Goal: Information Seeking & Learning: Learn about a topic

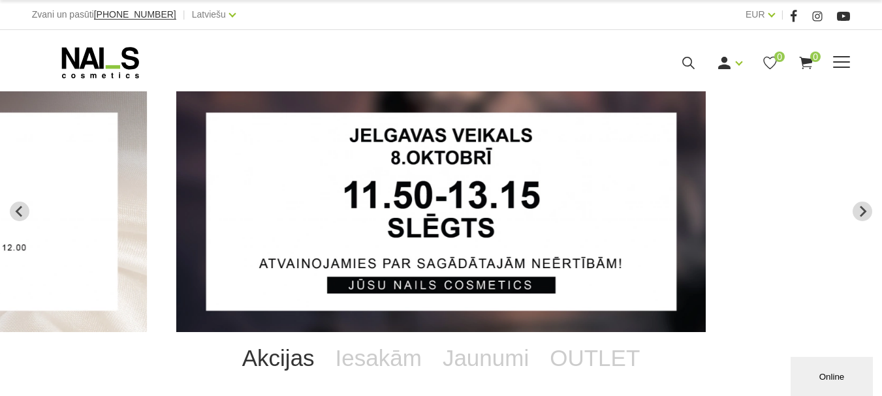
click at [0, 0] on link "Gēlu sistēmas" at bounding box center [0, 0] width 0 height 0
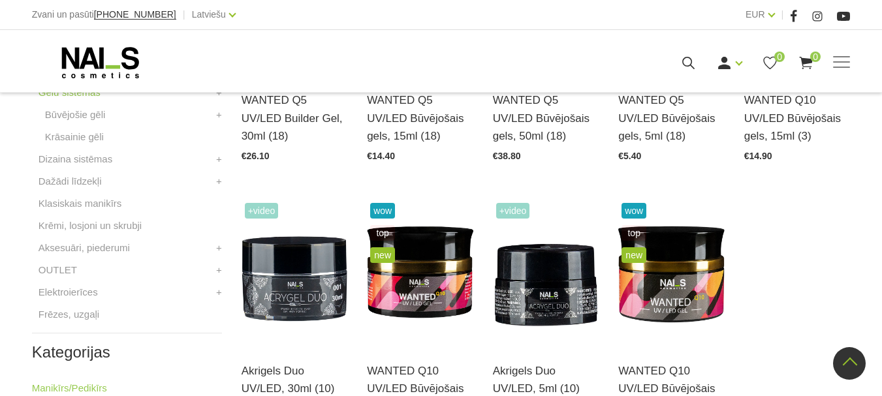
scroll to position [509, 0]
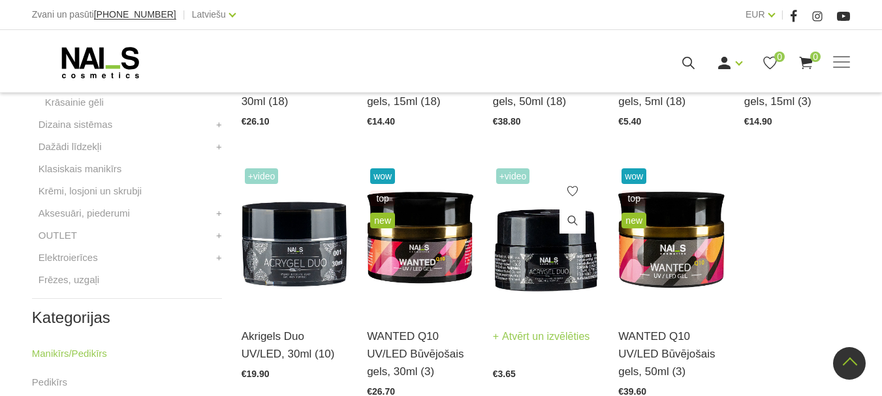
click at [540, 264] on img at bounding box center [546, 238] width 106 height 146
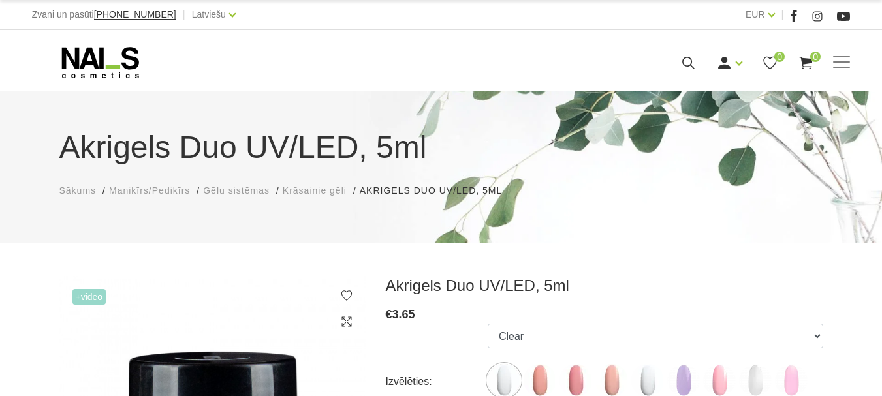
scroll to position [146, 0]
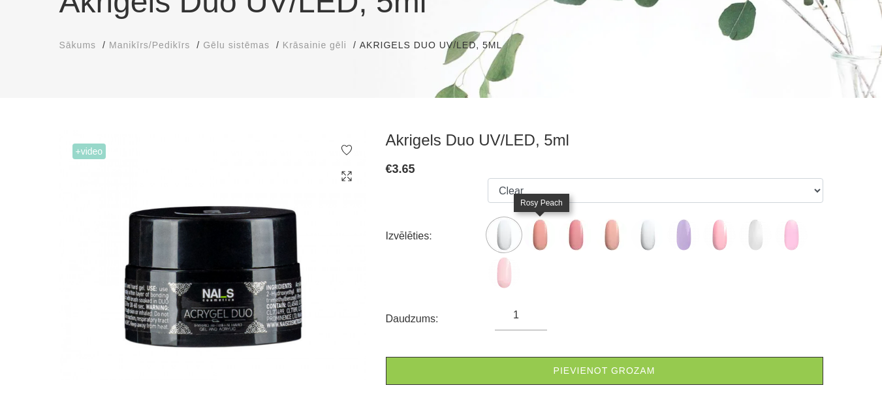
click at [543, 246] on img at bounding box center [540, 235] width 33 height 33
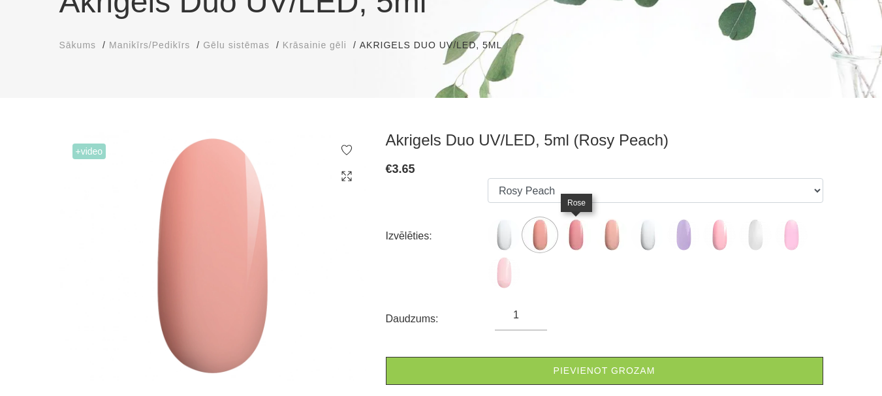
click at [579, 242] on img at bounding box center [576, 235] width 33 height 33
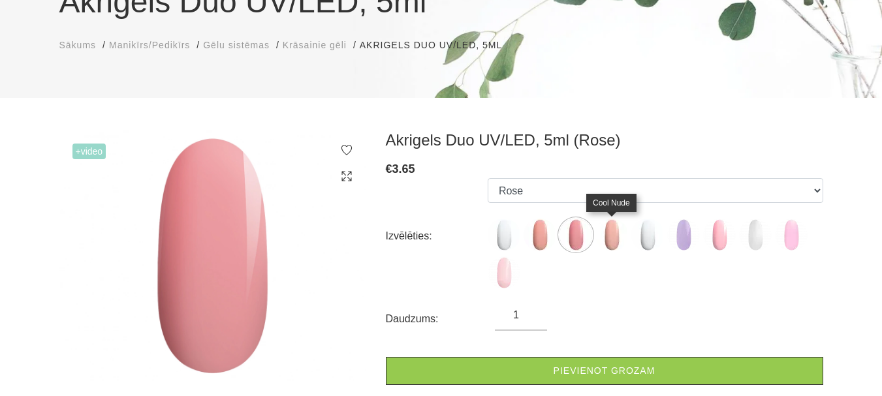
click at [603, 239] on img at bounding box center [612, 235] width 33 height 33
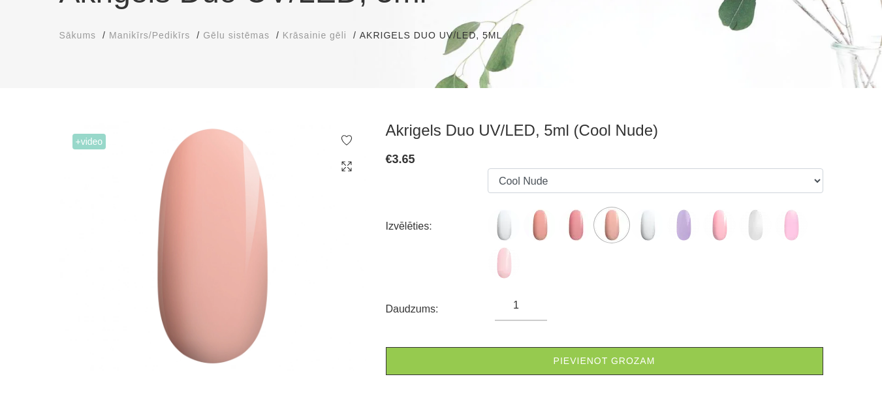
scroll to position [150, 0]
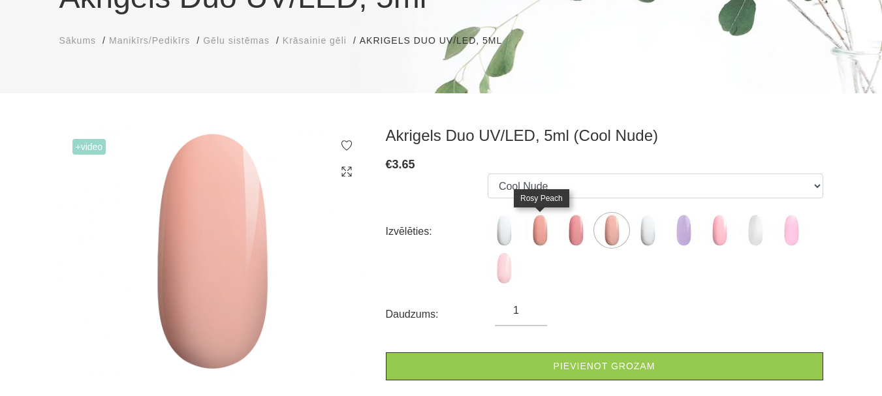
click at [541, 230] on img at bounding box center [540, 230] width 33 height 33
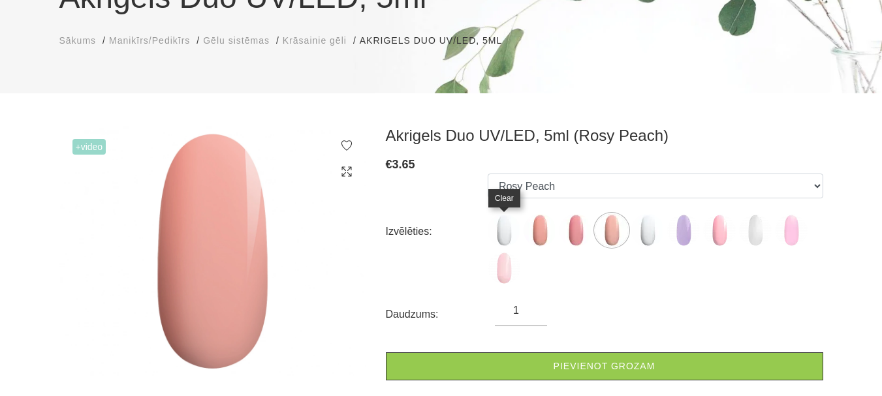
click at [505, 232] on img at bounding box center [504, 230] width 33 height 33
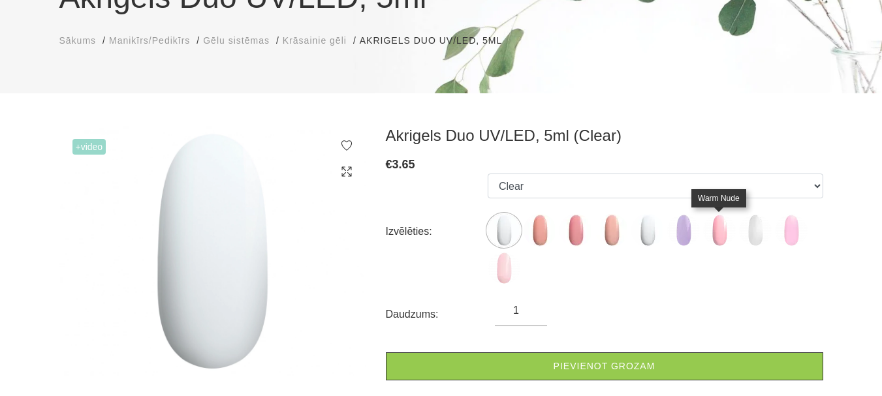
click at [718, 230] on img at bounding box center [719, 230] width 33 height 33
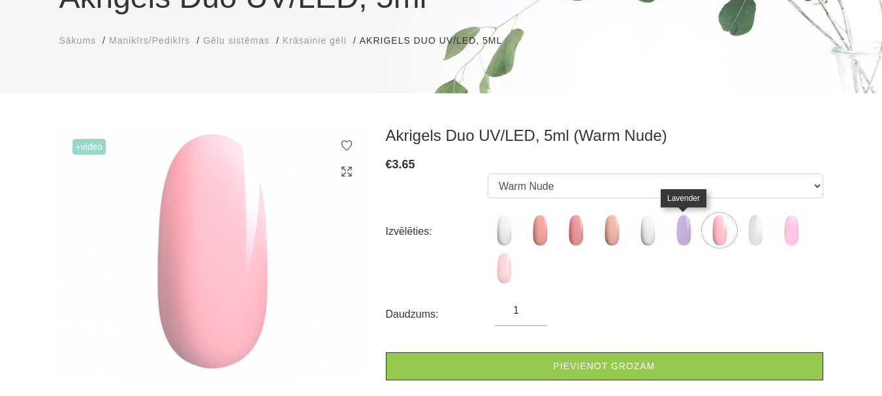
click at [683, 236] on img at bounding box center [683, 230] width 33 height 33
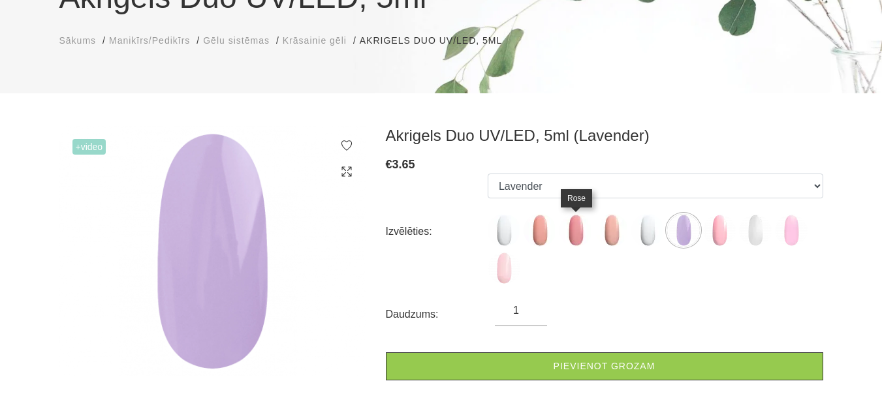
click at [575, 226] on img at bounding box center [576, 230] width 33 height 33
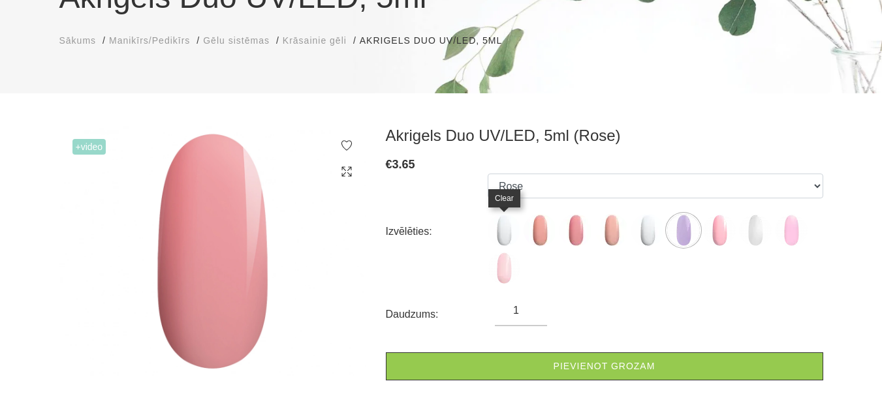
click at [504, 230] on img at bounding box center [504, 230] width 33 height 33
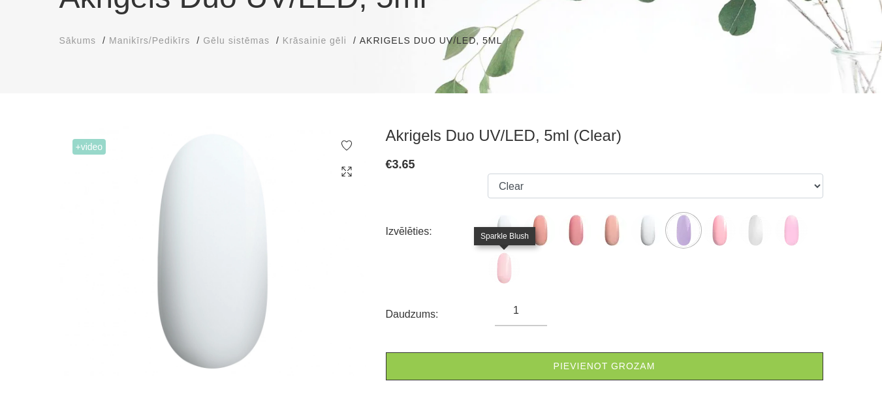
click at [506, 268] on img at bounding box center [504, 268] width 33 height 33
select select "6391"
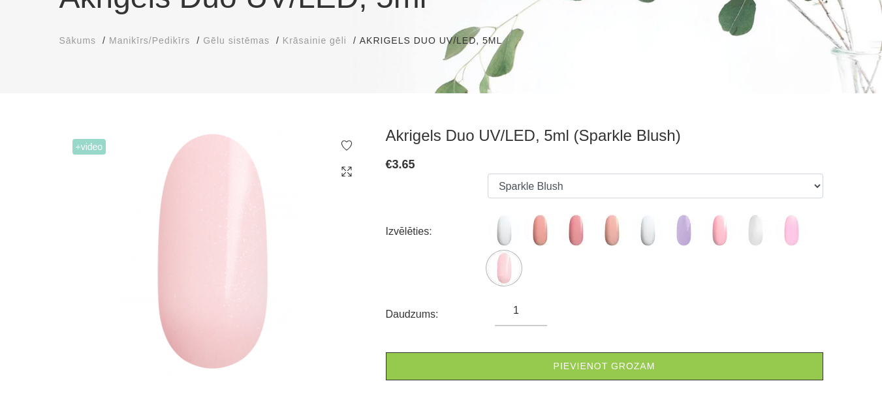
click at [97, 140] on span "+Video" at bounding box center [89, 147] width 34 height 16
click at [87, 146] on span "+Video" at bounding box center [89, 147] width 34 height 16
click at [227, 205] on img at bounding box center [212, 251] width 307 height 251
click at [500, 274] on img at bounding box center [504, 268] width 33 height 33
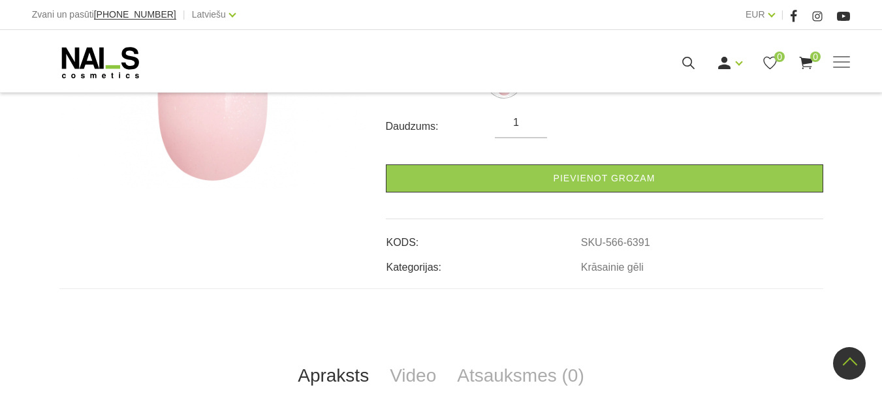
scroll to position [498, 0]
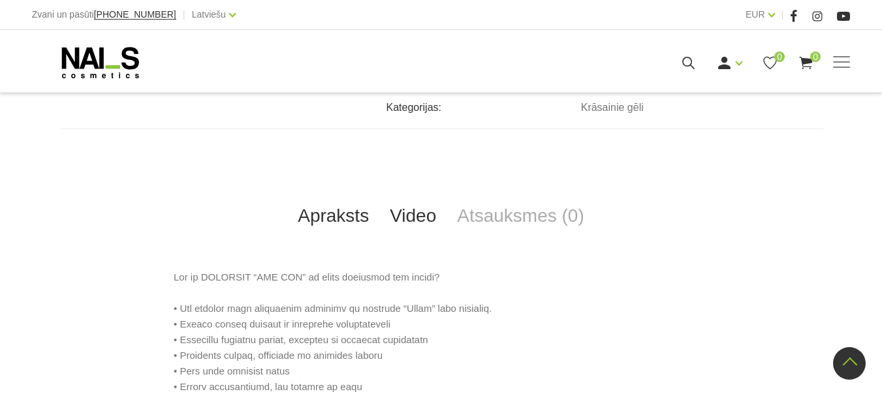
click at [428, 214] on link "Video" at bounding box center [412, 216] width 67 height 43
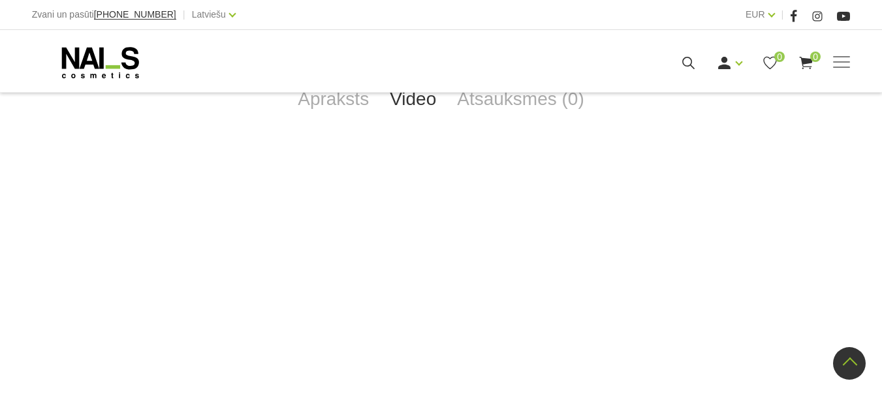
scroll to position [635, 0]
click at [0, 0] on link "Gēlu sistēmas" at bounding box center [0, 0] width 0 height 0
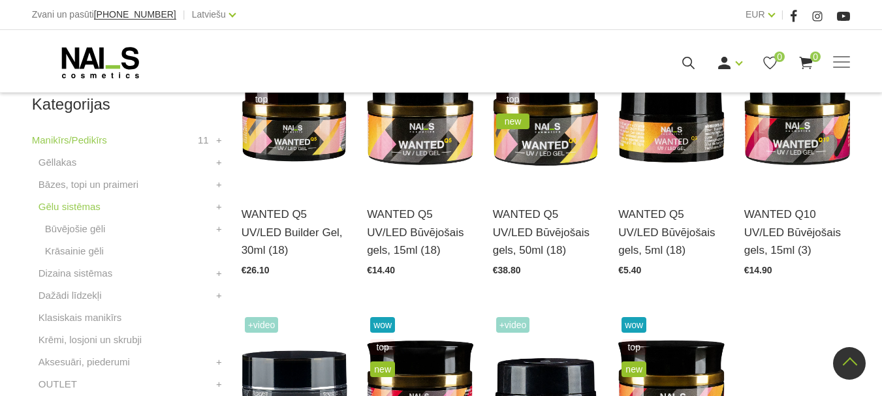
scroll to position [558, 0]
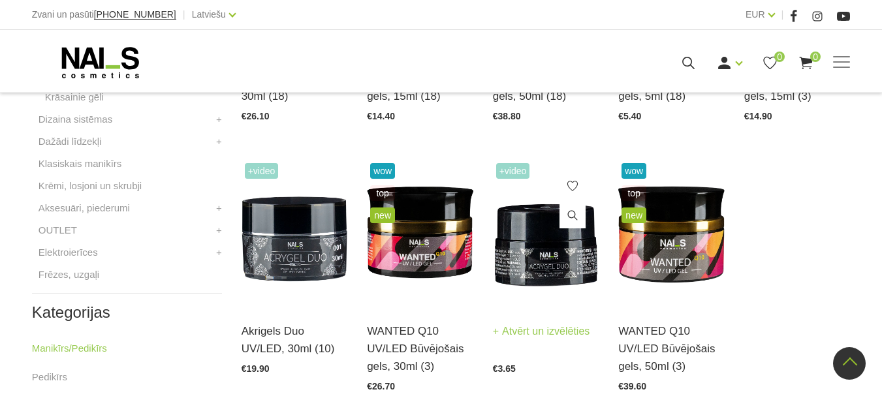
click at [543, 266] on img at bounding box center [546, 233] width 106 height 146
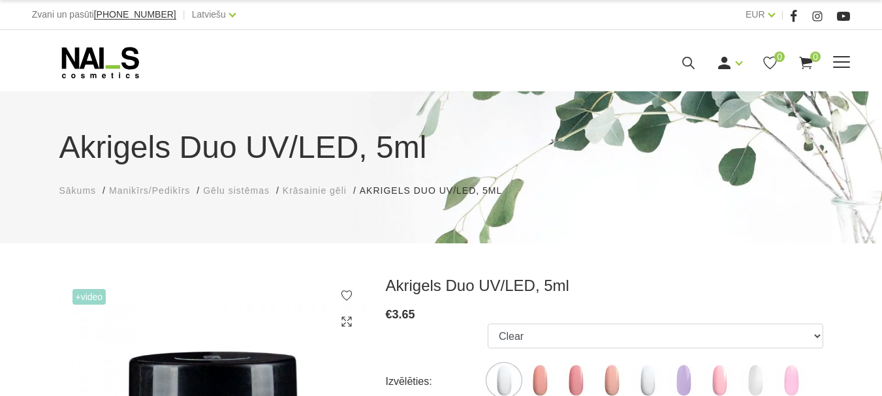
click at [0, 0] on link "Frēzes, uzgaļi" at bounding box center [0, 0] width 0 height 0
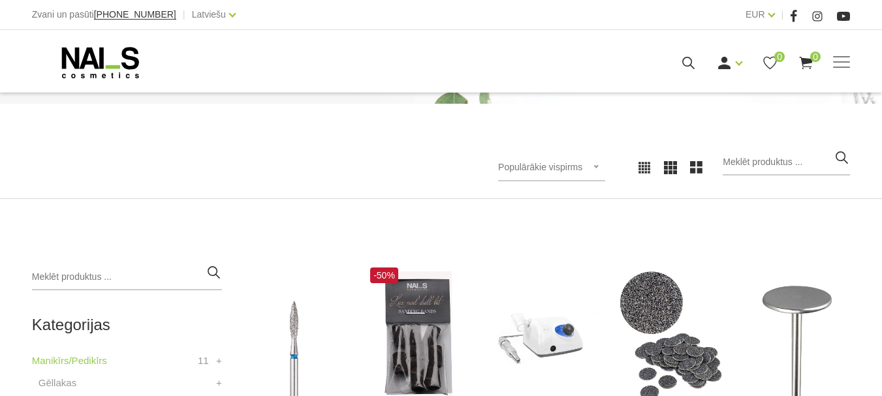
scroll to position [216, 0]
